Goal: Entertainment & Leisure: Browse casually

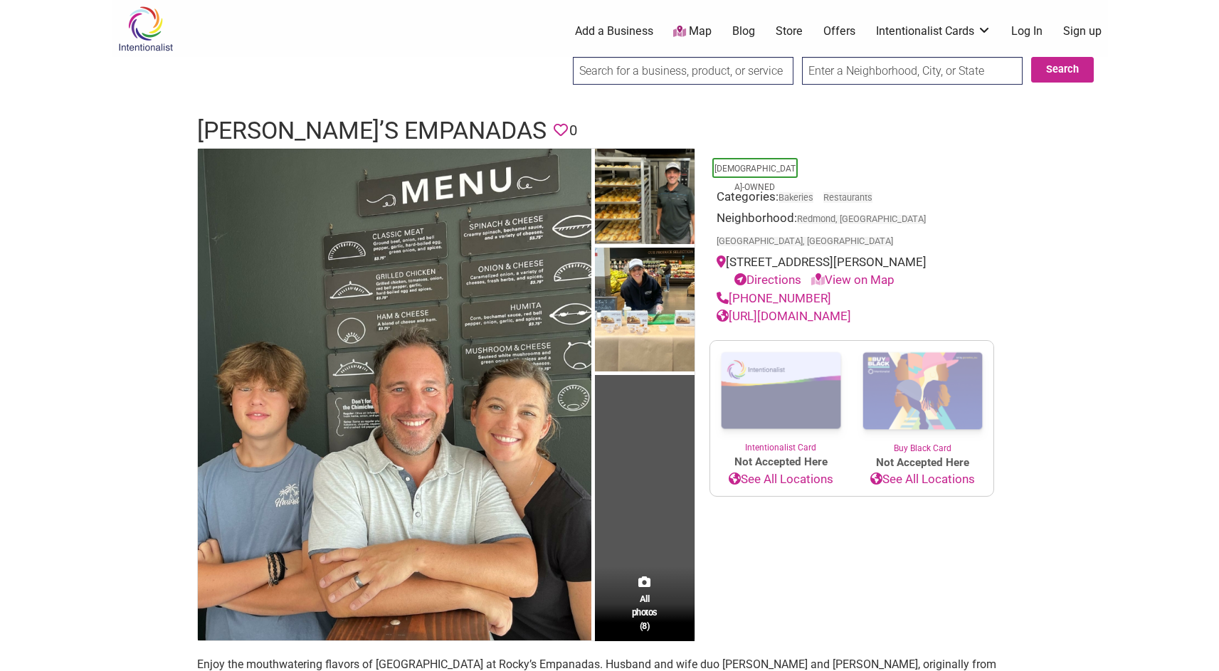
click at [630, 469] on td "All photos (8)" at bounding box center [645, 395] width 100 height 493
click at [648, 608] on span "All photos (8)" at bounding box center [645, 612] width 26 height 41
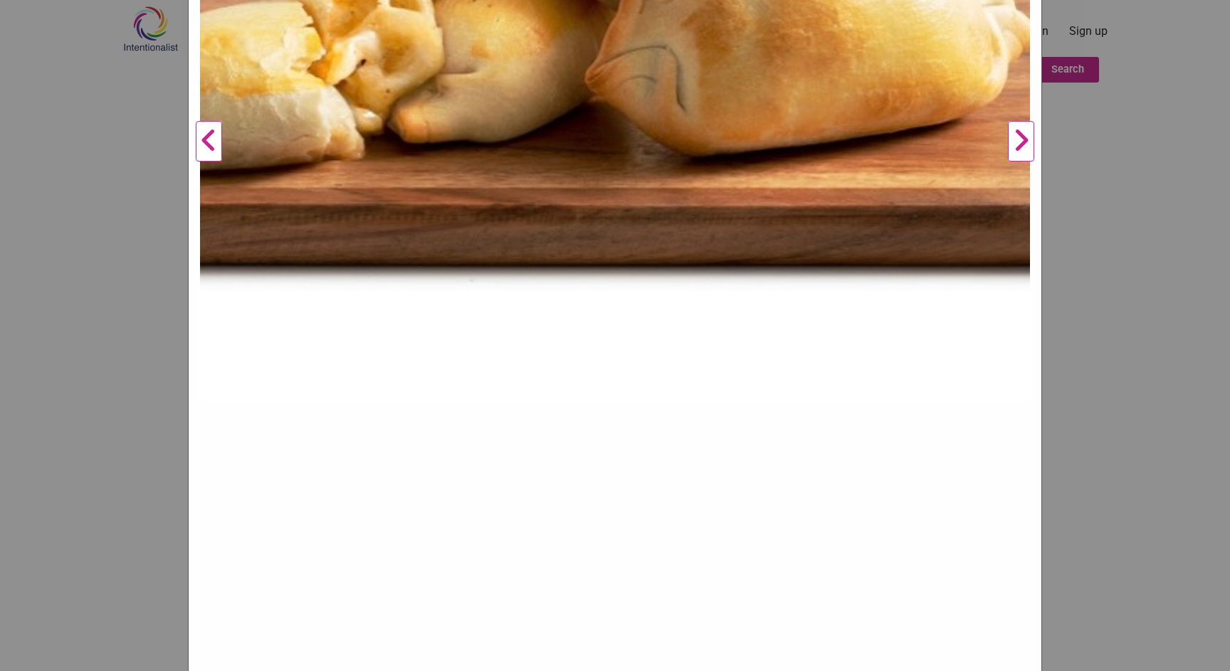
scroll to position [461, 0]
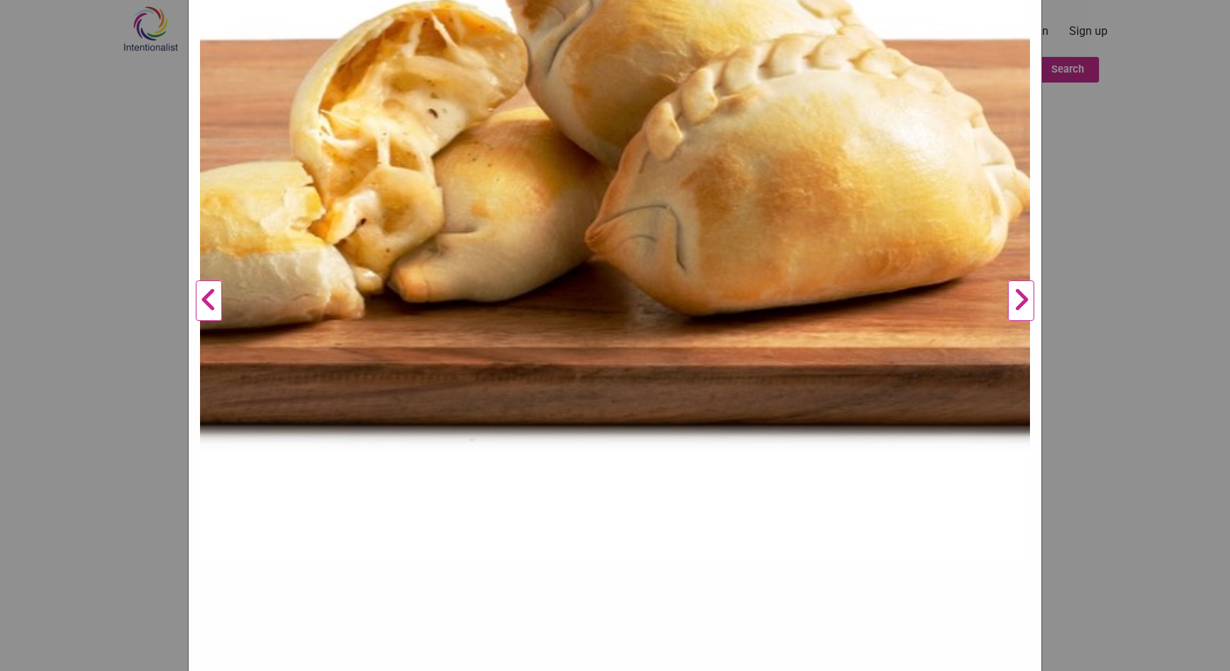
click at [1015, 308] on button "Next" at bounding box center [1020, 301] width 39 height 1143
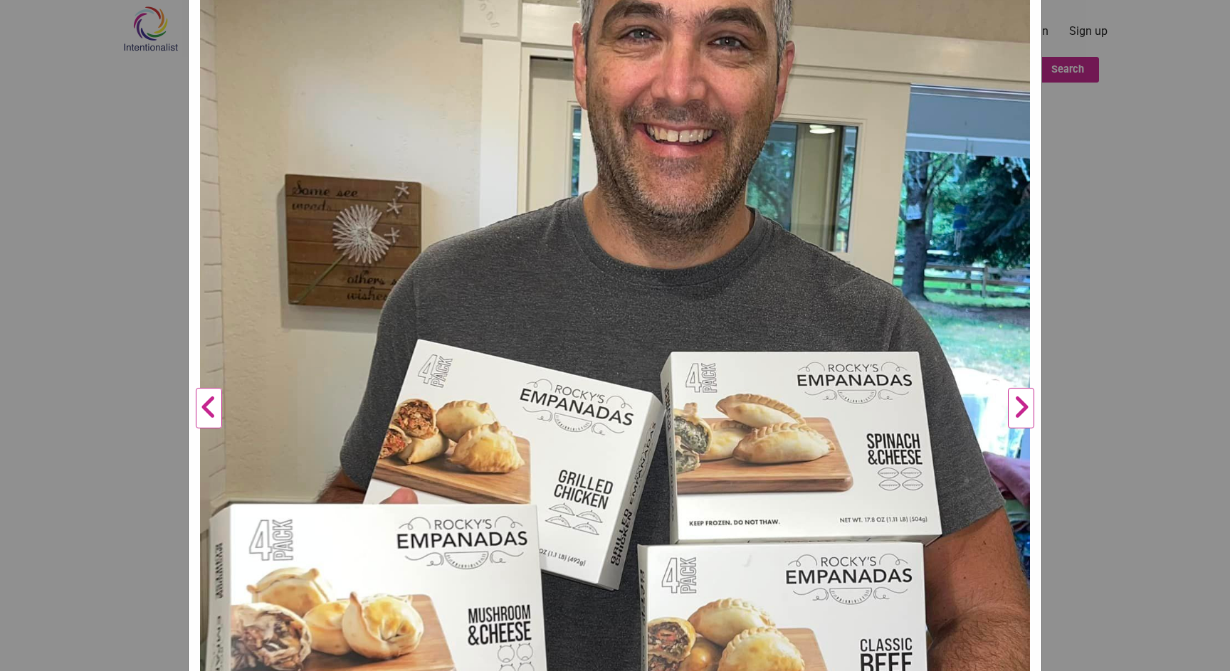
scroll to position [328, 0]
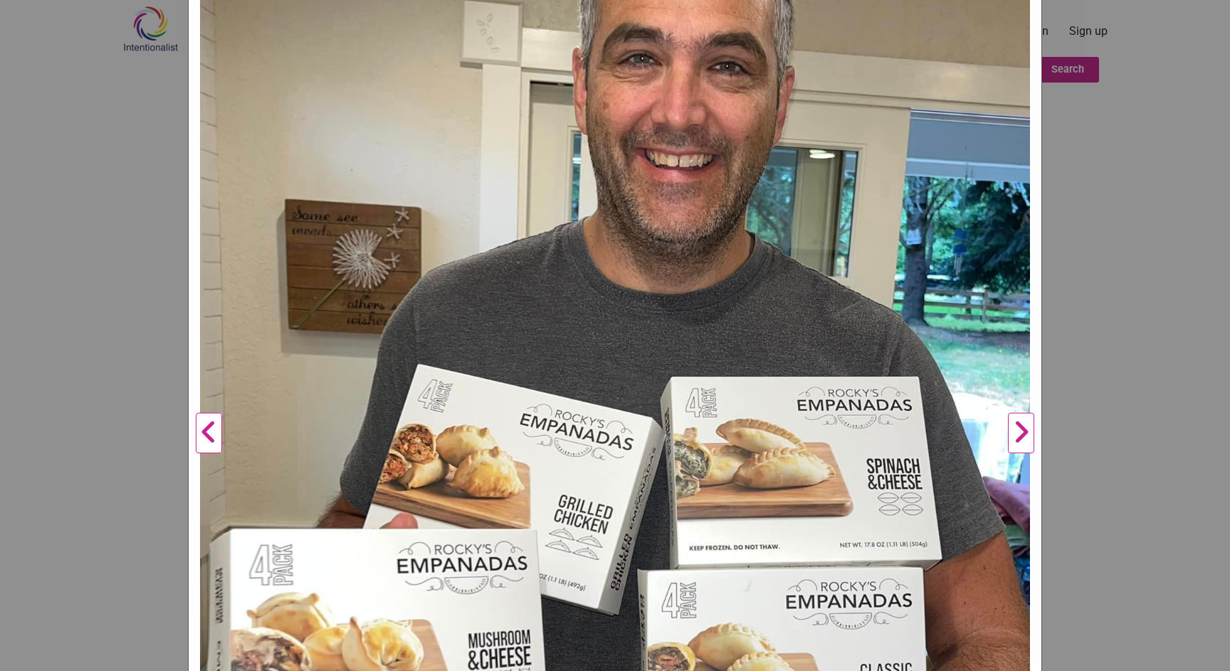
click at [1011, 424] on button "Next" at bounding box center [1020, 433] width 39 height 1143
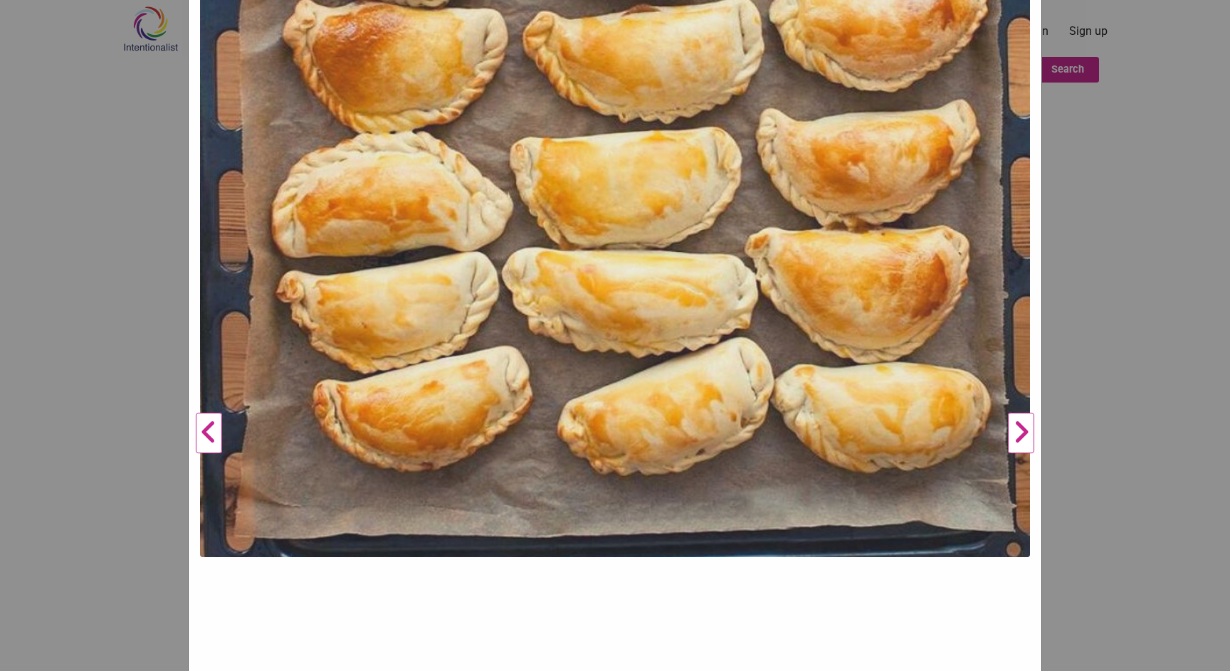
click at [1011, 424] on button "Next" at bounding box center [1020, 433] width 39 height 1143
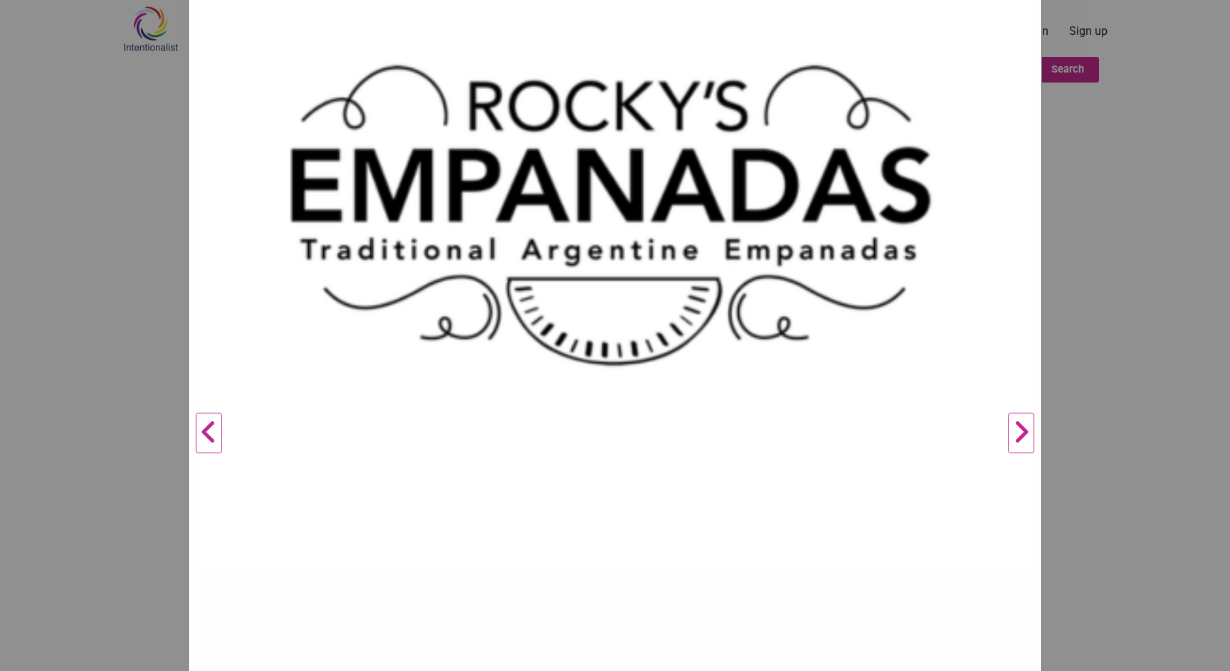
click at [1011, 424] on button "Next" at bounding box center [1020, 433] width 39 height 1143
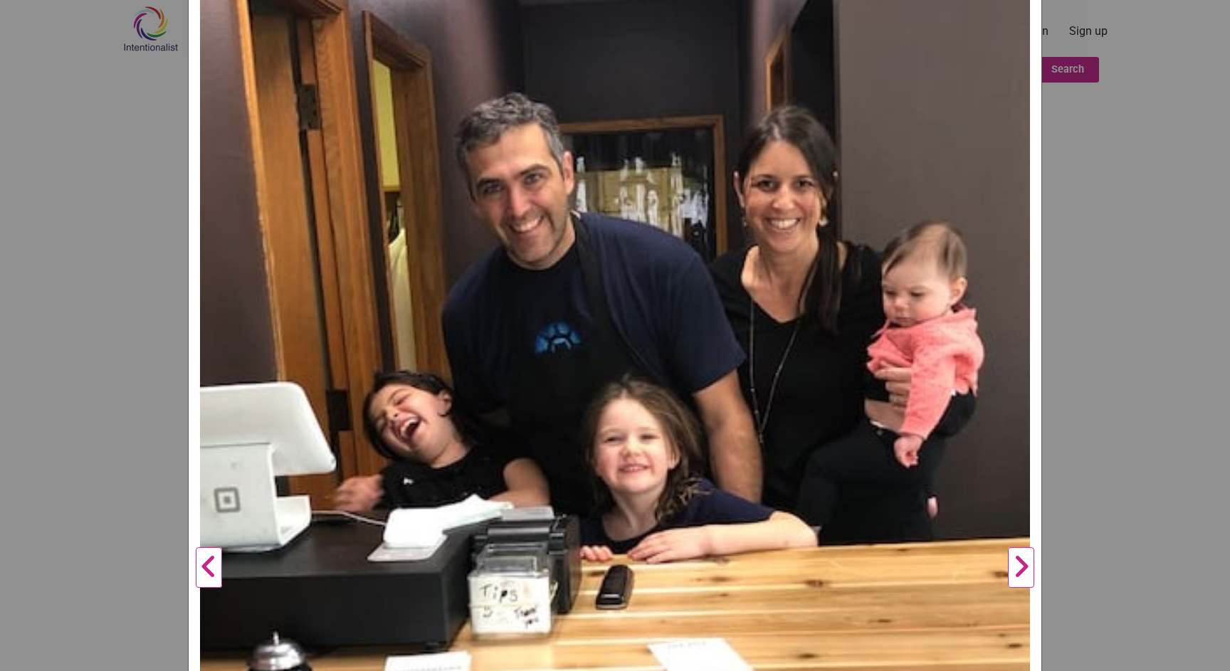
scroll to position [192, 0]
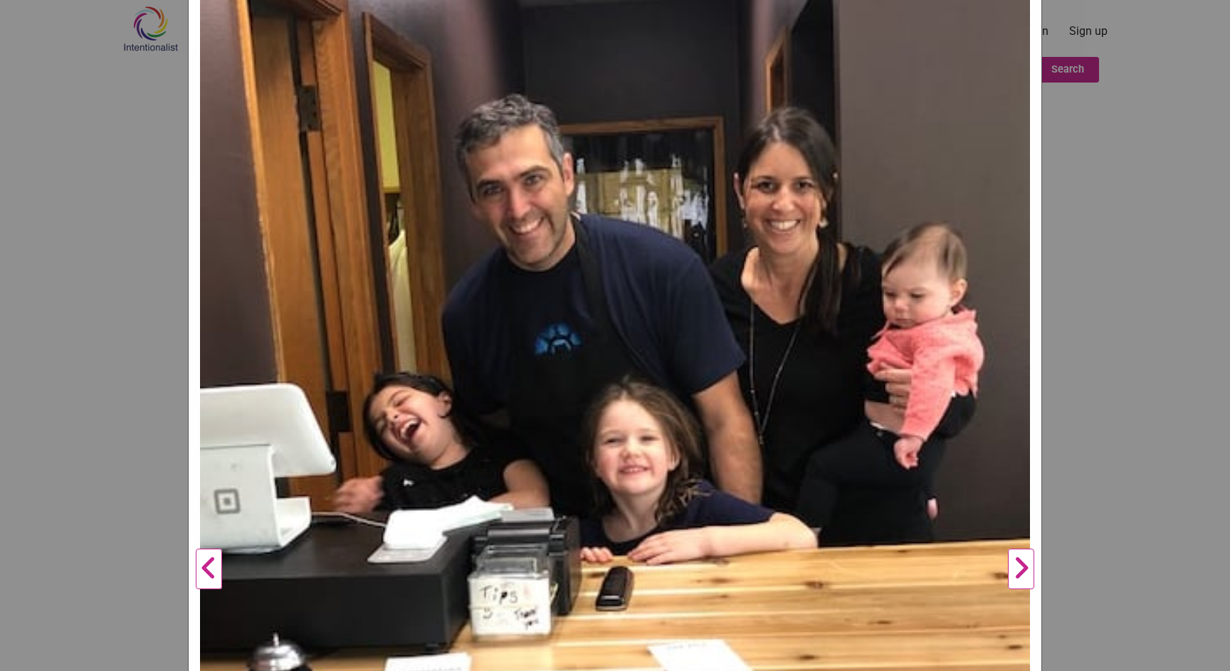
click at [1013, 570] on button "Next" at bounding box center [1020, 569] width 39 height 1143
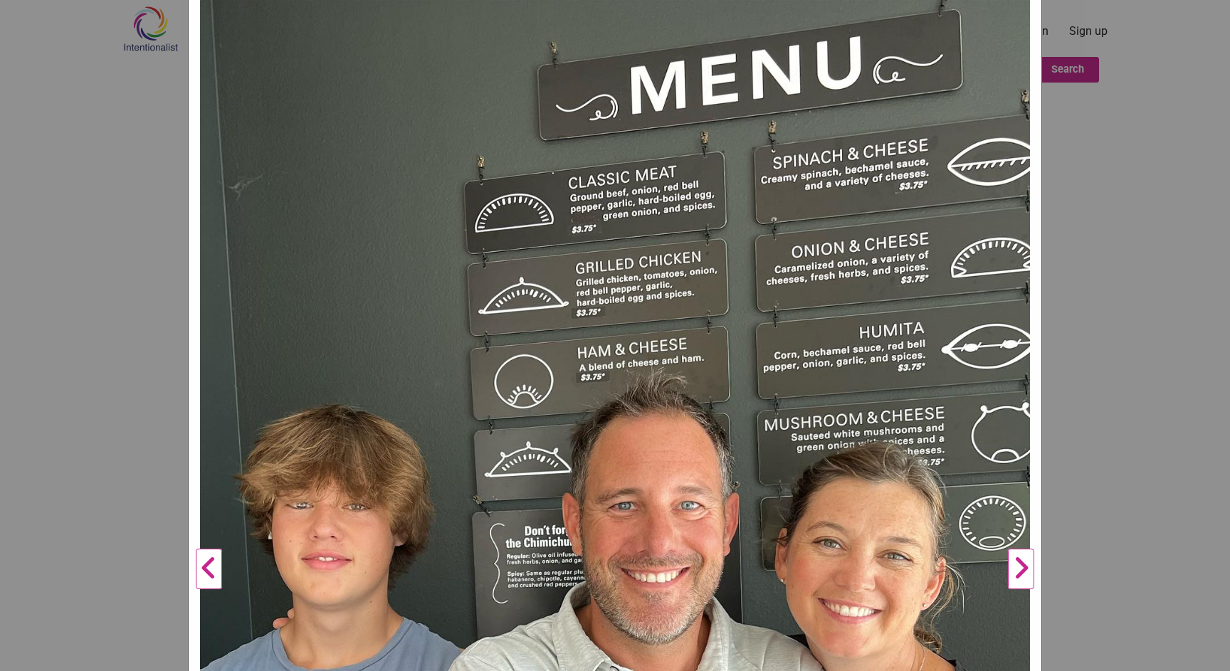
click at [1013, 570] on button "Next" at bounding box center [1020, 569] width 39 height 1143
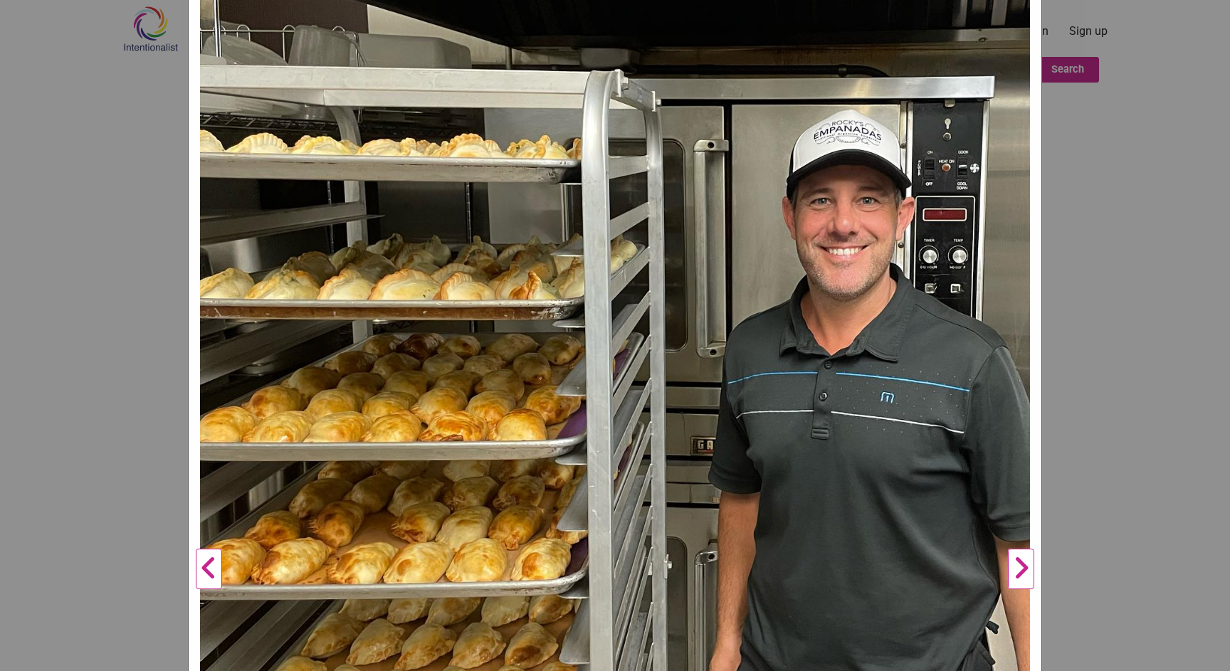
click at [1013, 570] on button "Next" at bounding box center [1020, 569] width 39 height 1143
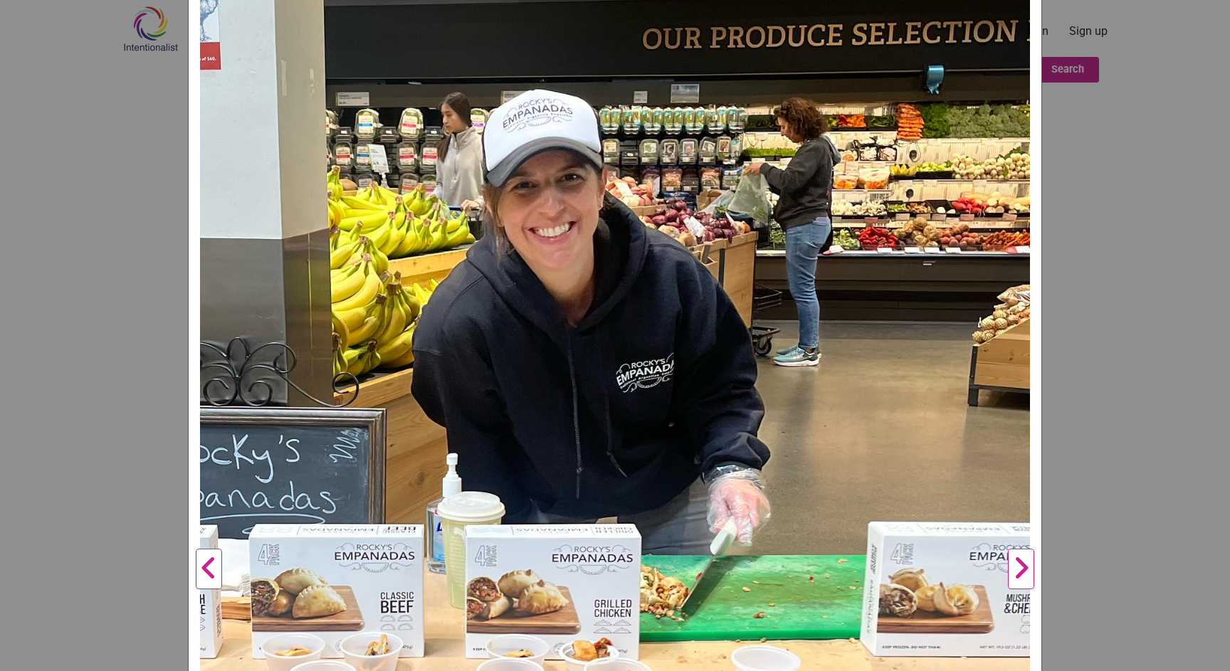
click at [1013, 570] on button "Next" at bounding box center [1020, 569] width 39 height 1143
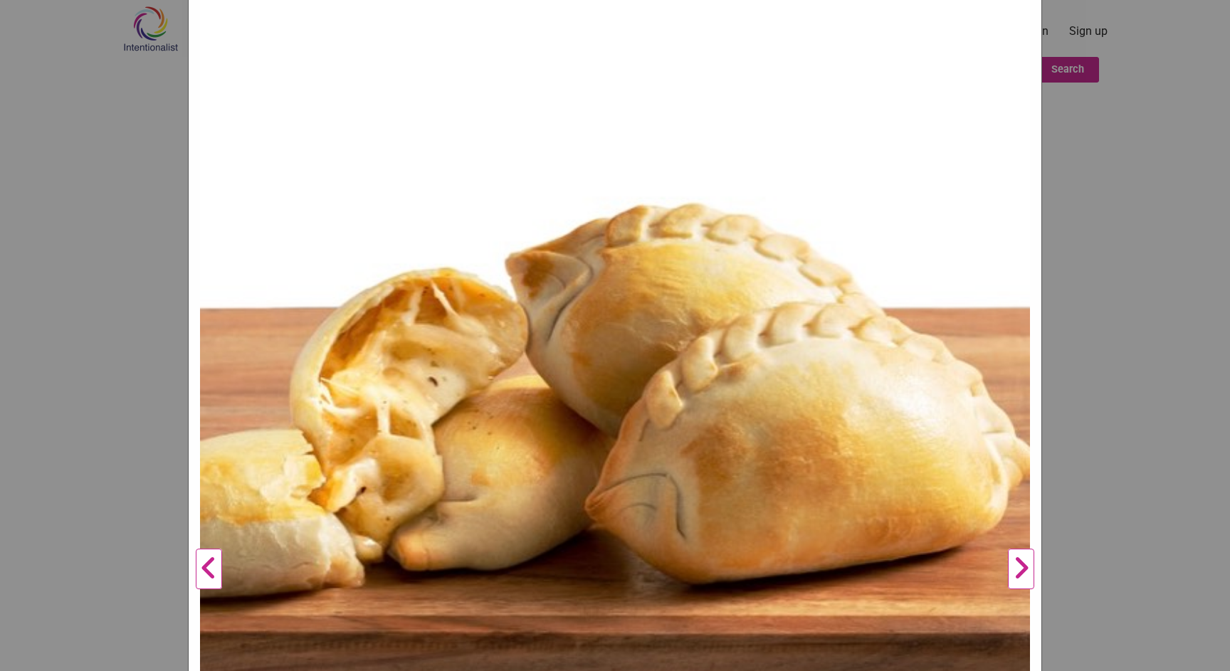
click at [1013, 570] on button "Next" at bounding box center [1020, 569] width 39 height 1143
